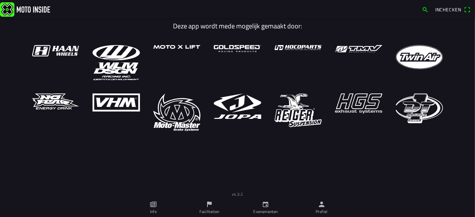
click at [317, 208] on link "Profiel" at bounding box center [321, 207] width 56 height 19
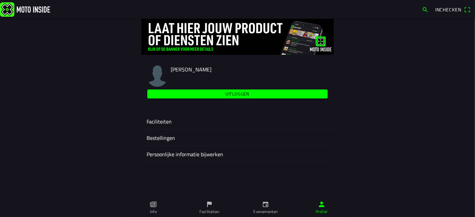
click at [165, 121] on ion-label "Faciliteiten" at bounding box center [238, 122] width 182 height 8
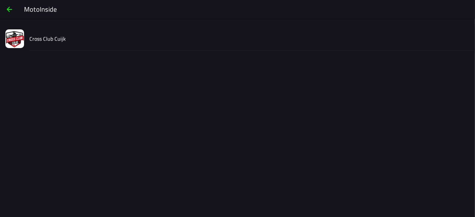
click at [0, 0] on slot "Cross Club Cuijk" at bounding box center [0, 0] width 0 height 0
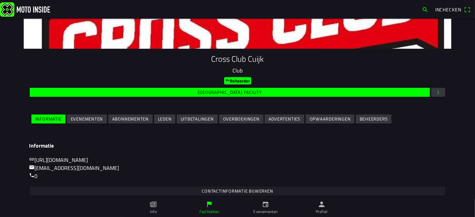
scroll to position [99, 0]
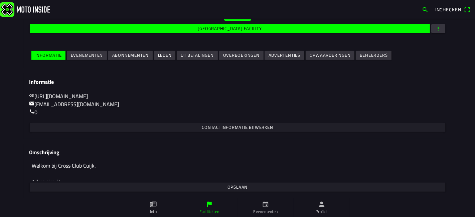
click at [0, 0] on slot "Evenementen" at bounding box center [0, 0] width 0 height 0
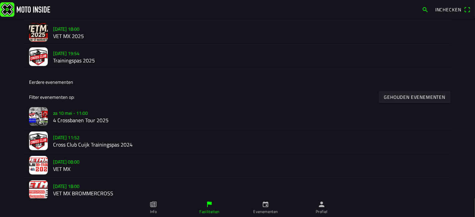
scroll to position [148, 0]
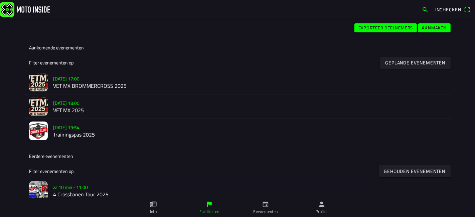
click at [91, 103] on h3 "[DATE] 18:00" at bounding box center [249, 103] width 393 height 7
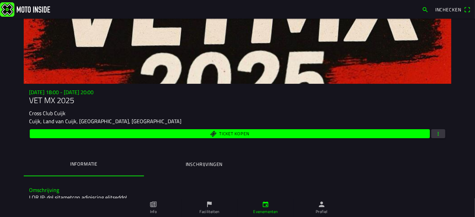
click at [219, 165] on ion-label "Inschrijvingen" at bounding box center [204, 164] width 37 height 7
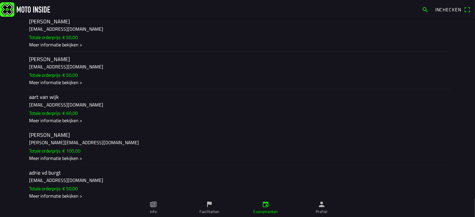
scroll to position [6749, 0]
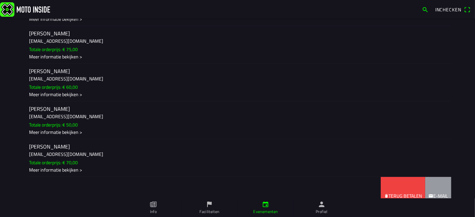
drag, startPoint x: 375, startPoint y: 132, endPoint x: 231, endPoint y: 135, distance: 144.3
click at [236, 177] on ion-item-sliding "[PERSON_NAME] [EMAIL_ADDRESS][DOMAIN_NAME] Totale orderprijs: € 50,00 Meer info…" at bounding box center [237, 196] width 427 height 38
click at [0, 0] on slot "Terug betalen" at bounding box center [0, 0] width 0 height 0
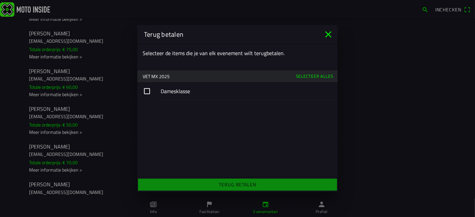
click at [167, 92] on button "button" at bounding box center [237, 91] width 200 height 18
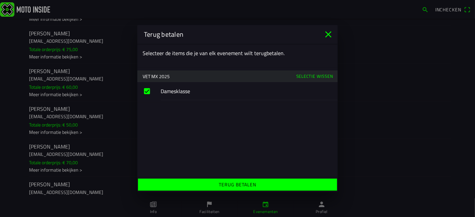
click at [0, 0] on slot "Terug betalen" at bounding box center [0, 0] width 0 height 0
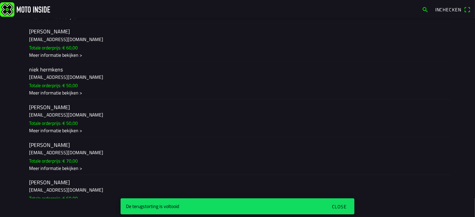
scroll to position [7318, 0]
click at [343, 202] on button "Close" at bounding box center [339, 207] width 25 height 14
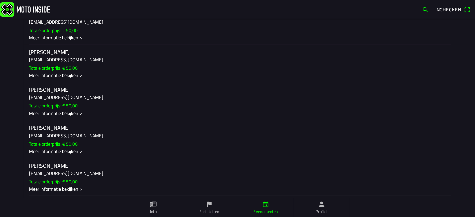
scroll to position [6946, 0]
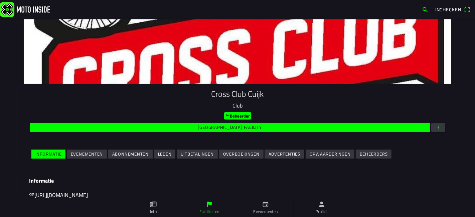
click at [0, 0] on slot "Evenementen" at bounding box center [0, 0] width 0 height 0
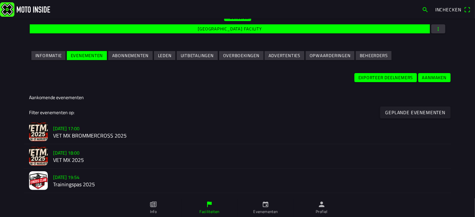
scroll to position [185, 0]
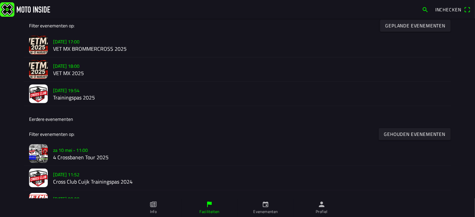
click at [0, 0] on slot "[DATE] 18:00" at bounding box center [0, 0] width 0 height 0
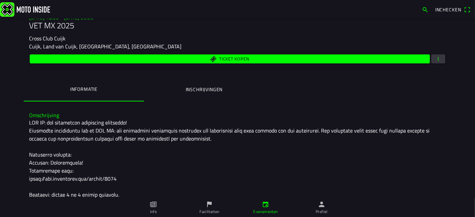
scroll to position [74, 0]
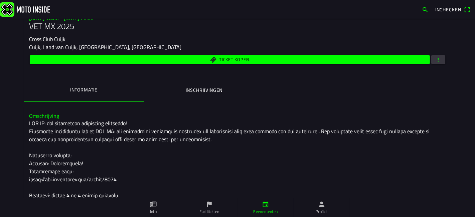
click at [435, 59] on span "button" at bounding box center [438, 59] width 6 height 9
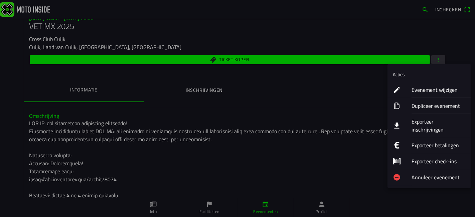
click at [424, 118] on ion-label "Exporteer inschrijvingen" at bounding box center [438, 126] width 54 height 16
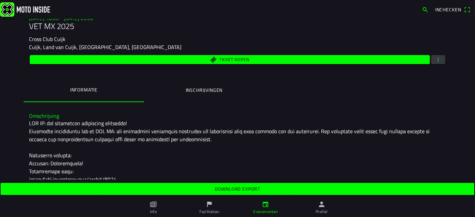
click at [0, 0] on slot "Download export" at bounding box center [0, 0] width 0 height 0
click at [270, 191] on span "Download export" at bounding box center [237, 189] width 463 height 12
click at [441, 62] on button "button" at bounding box center [438, 59] width 14 height 9
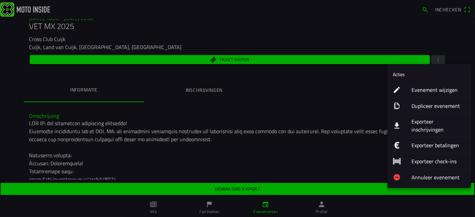
click at [435, 88] on ion-label "Evenement wijzigen" at bounding box center [438, 90] width 54 height 8
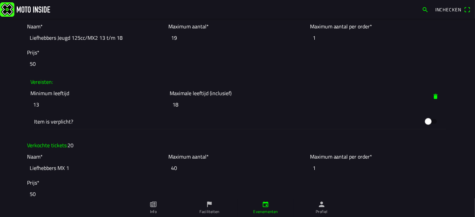
scroll to position [705, 0]
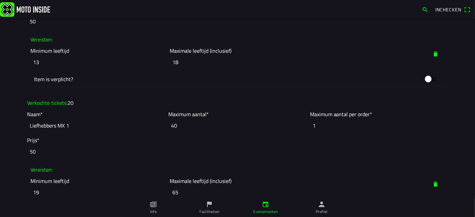
drag, startPoint x: 181, startPoint y: 126, endPoint x: 139, endPoint y: 124, distance: 41.8
click at [0, 0] on slot "Naam* Liefhebbers MX 1 Maximum aantal* 40 Maximum aantal per order* 1" at bounding box center [0, 0] width 0 height 0
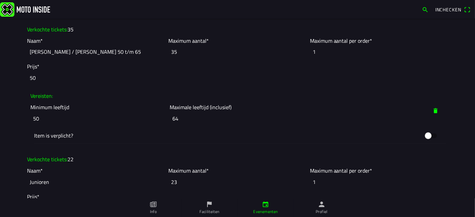
scroll to position [1298, 0]
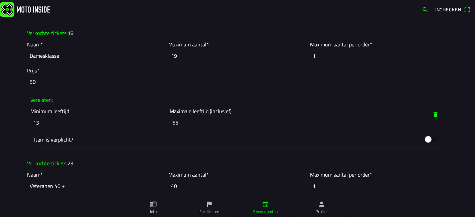
type input "20"
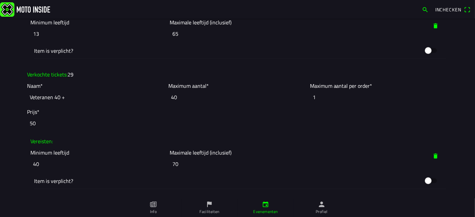
scroll to position [1410, 0]
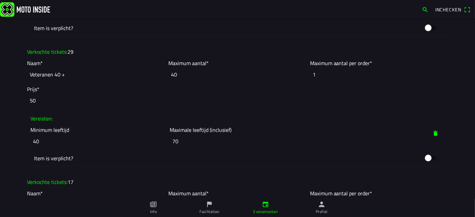
drag, startPoint x: 165, startPoint y: 73, endPoint x: 156, endPoint y: 72, distance: 9.4
click at [0, 0] on slot "Naam* Veteranen 40 + Maximum aantal* 40 Maximum aantal per order* 1" at bounding box center [0, 0] width 0 height 0
drag, startPoint x: 187, startPoint y: 71, endPoint x: 156, endPoint y: 73, distance: 30.4
click at [0, 0] on slot "Naam* Veteranen 40 + Maximum aantal* 40 Maximum aantal per order* 1" at bounding box center [0, 0] width 0 height 0
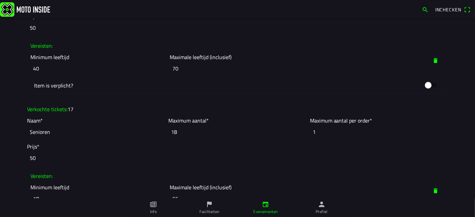
scroll to position [1484, 0]
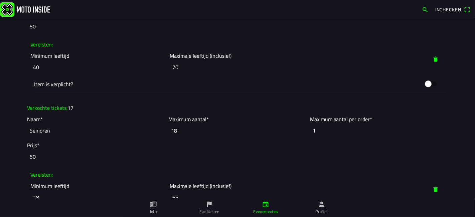
type input "29"
drag, startPoint x: 176, startPoint y: 128, endPoint x: 165, endPoint y: 127, distance: 11.5
click at [167, 127] on ion-col "Maximum aantal* 18" at bounding box center [237, 127] width 141 height 26
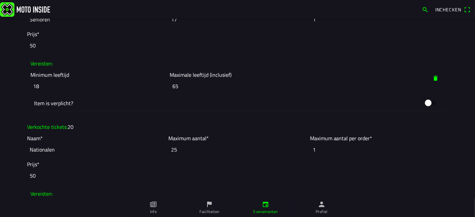
scroll to position [1669, 0]
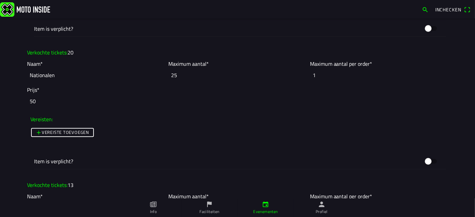
type input "17"
drag, startPoint x: 181, startPoint y: 70, endPoint x: 156, endPoint y: 72, distance: 24.5
click at [0, 0] on slot "Naam* Nationalen Maximum aantal* 25 Maximum aantal per order* 1" at bounding box center [0, 0] width 0 height 0
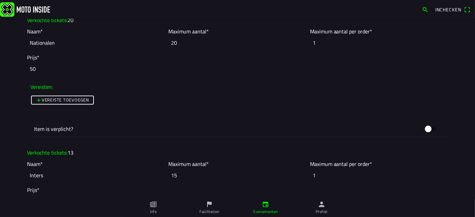
scroll to position [1744, 0]
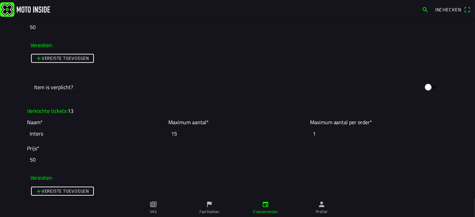
type input "20"
drag, startPoint x: 148, startPoint y: 130, endPoint x: 141, endPoint y: 129, distance: 7.4
click at [0, 0] on slot "Naam* Inters Maximum aantal* 15 Maximum aantal per order* 1" at bounding box center [0, 0] width 0 height 0
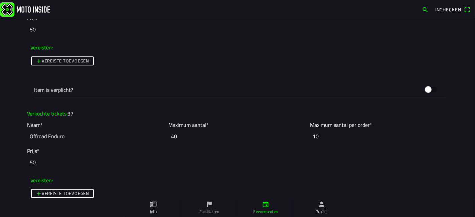
scroll to position [1892, 0]
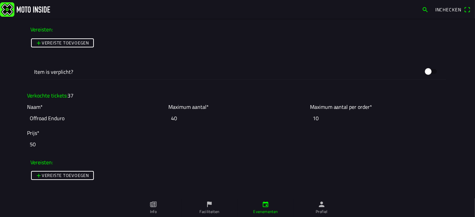
type input "13"
click at [0, 0] on slot "Naam* Offroad Enduro Maximum aantal* 40 Maximum aantal per order* 10" at bounding box center [0, 0] width 0 height 0
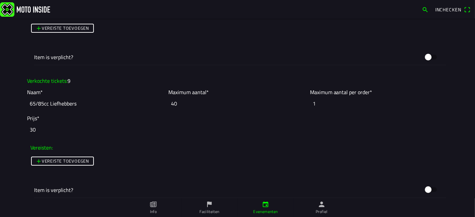
scroll to position [2189, 0]
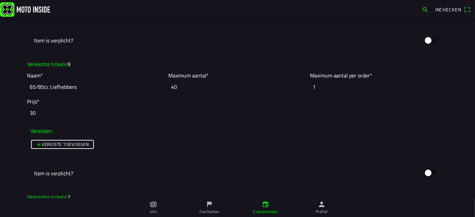
type input "37"
drag, startPoint x: 174, startPoint y: 80, endPoint x: 164, endPoint y: 80, distance: 10.0
click at [167, 80] on ion-col "Maximum aantal* 40" at bounding box center [237, 83] width 141 height 26
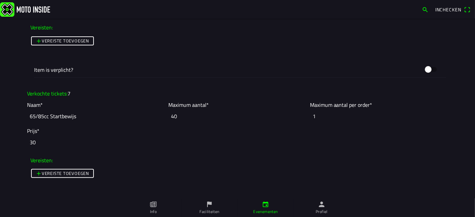
scroll to position [2300, 0]
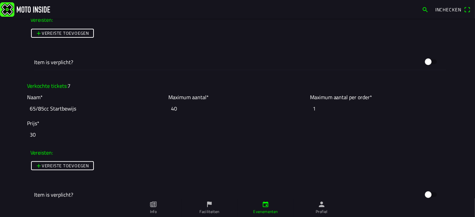
type input "9"
drag, startPoint x: 144, startPoint y: 107, endPoint x: 133, endPoint y: 107, distance: 11.7
click at [0, 0] on slot "Naam* 65/85cc Startbewijs Maximum aantal* 40 Maximum aantal per order* 1" at bounding box center [0, 0] width 0 height 0
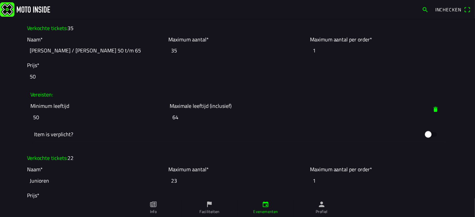
scroll to position [1039, 0]
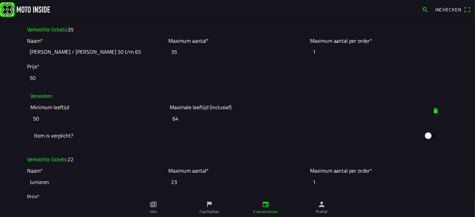
type input "9"
drag, startPoint x: 181, startPoint y: 179, endPoint x: 164, endPoint y: 176, distance: 17.2
click at [167, 176] on ion-col "Maximum aantal* 23" at bounding box center [237, 178] width 141 height 26
type input "22"
click at [199, 134] on ion-label "Item is verplicht?" at bounding box center [227, 136] width 387 height 8
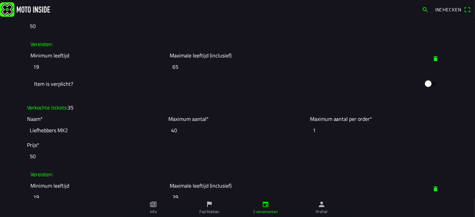
scroll to position [816, 0]
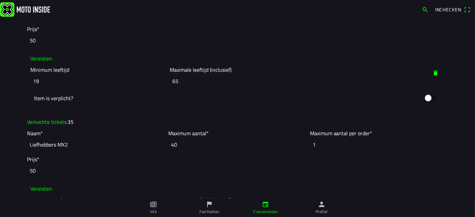
drag, startPoint x: 166, startPoint y: 141, endPoint x: 158, endPoint y: 141, distance: 8.3
click at [0, 0] on slot "Naam* Liefhebbers MX2 Maximum aantal* 40 Maximum aantal per order* 1" at bounding box center [0, 0] width 0 height 0
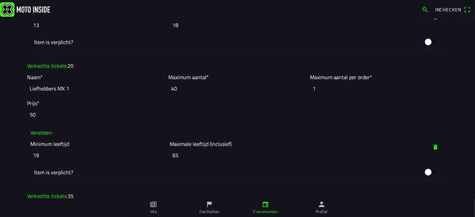
scroll to position [705, 0]
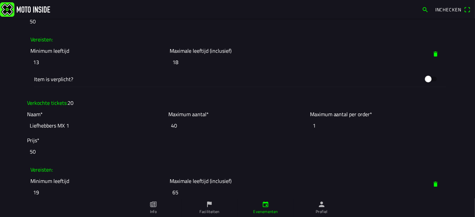
type input "35"
drag, startPoint x: 182, startPoint y: 120, endPoint x: 161, endPoint y: 123, distance: 20.9
click at [0, 0] on slot "Naam* Liefhebbers MX 1 Maximum aantal* 40 Maximum aantal per order* 1" at bounding box center [0, 0] width 0 height 0
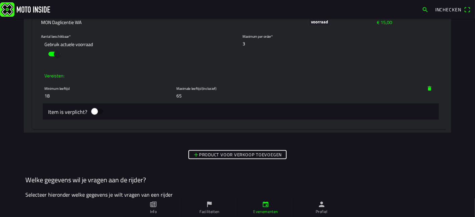
scroll to position [3753, 0]
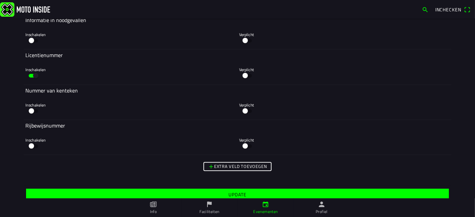
type input "20"
click at [212, 190] on span "Update" at bounding box center [237, 195] width 412 height 12
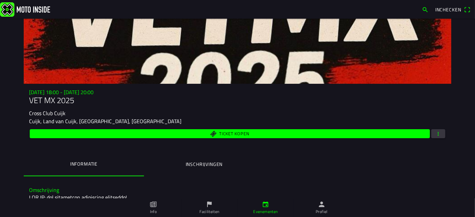
click at [435, 135] on span "button" at bounding box center [438, 133] width 6 height 9
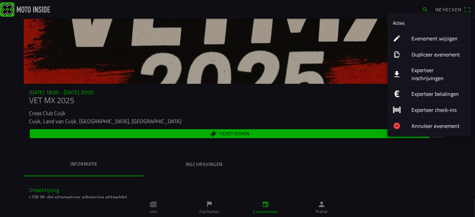
click at [419, 68] on ion-label "Exporteer inschrijvingen" at bounding box center [438, 74] width 54 height 16
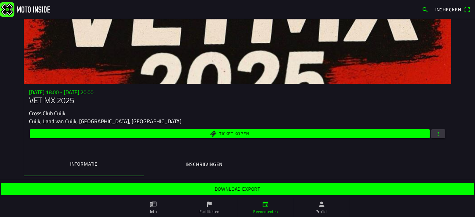
click at [0, 0] on slot "Download export" at bounding box center [0, 0] width 0 height 0
click at [441, 138] on button "button" at bounding box center [438, 133] width 14 height 9
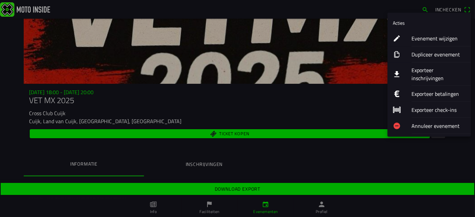
click at [434, 43] on div "Evenement wijzigen" at bounding box center [438, 38] width 54 height 16
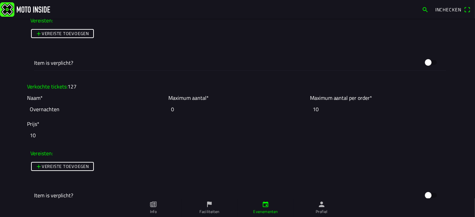
scroll to position [2040, 0]
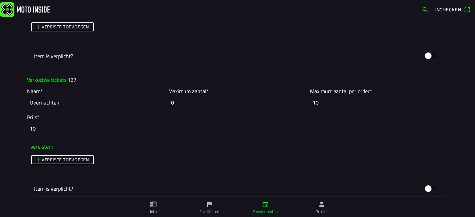
click at [322, 204] on icon "person" at bounding box center [321, 204] width 7 height 7
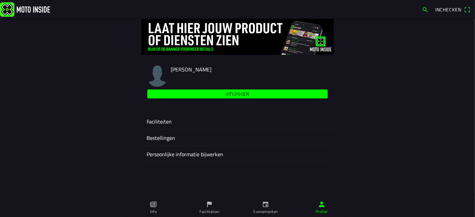
click at [177, 122] on ion-label "Faciliteiten" at bounding box center [238, 122] width 182 height 8
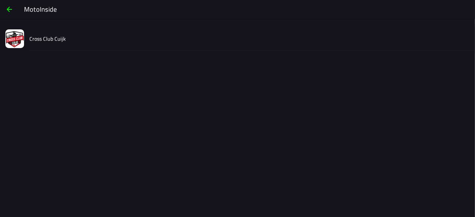
click at [6, 10] on span "button" at bounding box center [9, 9] width 8 height 16
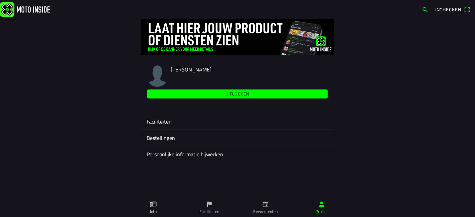
click at [165, 127] on div "Faciliteiten" at bounding box center [238, 121] width 182 height 16
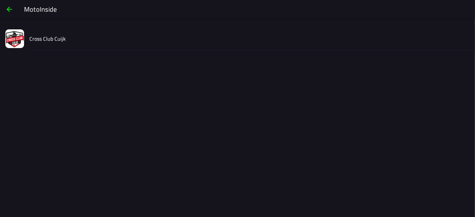
click at [38, 22] on main "Cross Club Cuijk" at bounding box center [237, 118] width 475 height 198
click at [42, 33] on div "Cross Club Cuijk" at bounding box center [249, 39] width 440 height 24
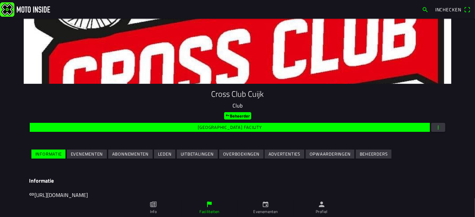
click at [93, 158] on span "Evenementen" at bounding box center [87, 154] width 32 height 9
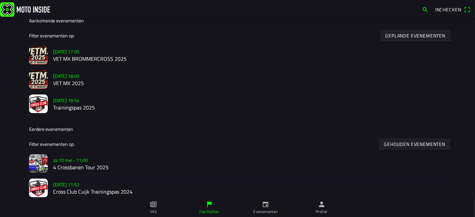
scroll to position [148, 0]
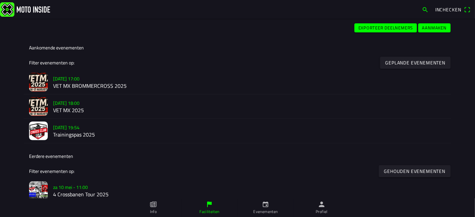
click at [97, 87] on h2 "VET MX BROMMERCROSS 2025" at bounding box center [249, 86] width 393 height 6
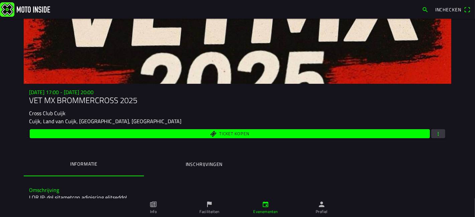
click at [437, 135] on span "button" at bounding box center [438, 133] width 6 height 9
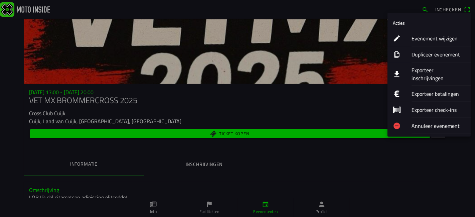
click at [431, 67] on ion-label "Exporteer inschrijvingen" at bounding box center [438, 74] width 54 height 16
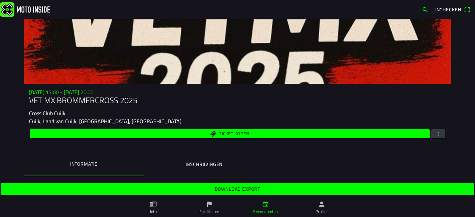
click at [234, 184] on span "Download export" at bounding box center [237, 189] width 463 height 12
click at [435, 137] on span "button" at bounding box center [438, 133] width 6 height 9
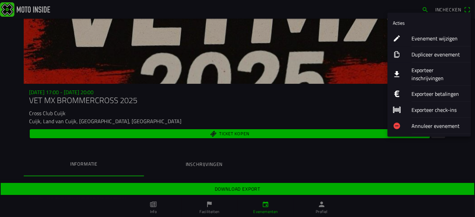
click at [433, 35] on ion-label "Evenement wijzigen" at bounding box center [438, 38] width 54 height 8
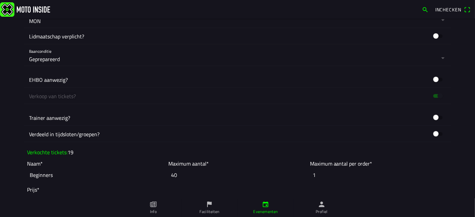
scroll to position [519, 0]
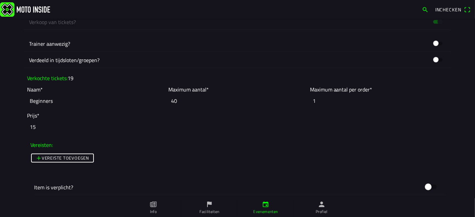
drag, startPoint x: 188, startPoint y: 100, endPoint x: 144, endPoint y: 103, distance: 44.1
click at [0, 0] on slot "Naam* Beginners Maximum aantal* 40 Maximum aantal per order* 1" at bounding box center [0, 0] width 0 height 0
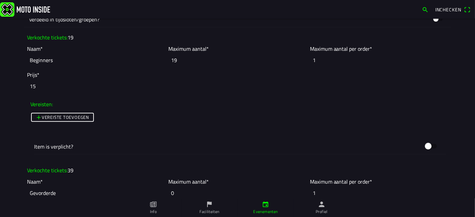
scroll to position [630, 0]
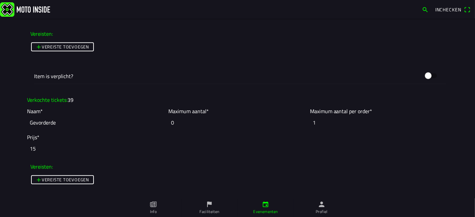
type input "19"
drag, startPoint x: 188, startPoint y: 126, endPoint x: 151, endPoint y: 124, distance: 36.4
click at [0, 0] on slot "Naam* Gevorderde Maximum aantal* 0 Maximum aantal per order* 1" at bounding box center [0, 0] width 0 height 0
type input "39"
click at [263, 94] on ion-col "Verkochte tickets: 39" at bounding box center [237, 99] width 424 height 11
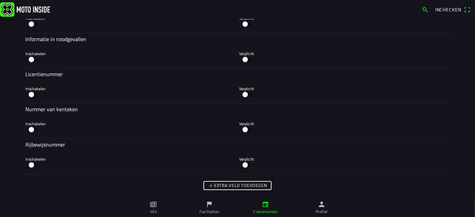
scroll to position [1628, 0]
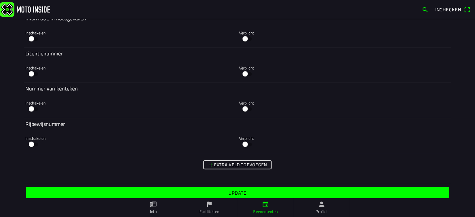
click at [0, 0] on slot "Update" at bounding box center [0, 0] width 0 height 0
